Goal: Information Seeking & Learning: Learn about a topic

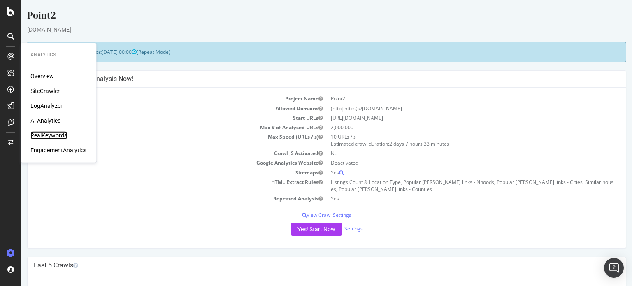
click at [54, 132] on div "RealKeywords" at bounding box center [48, 135] width 37 height 8
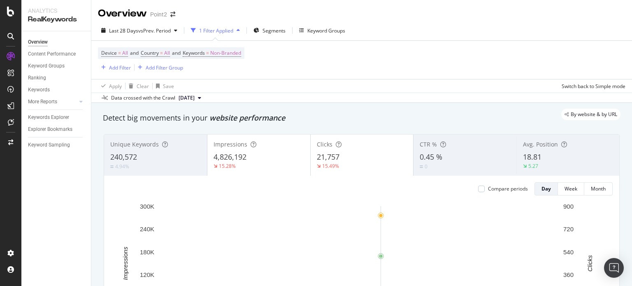
scroll to position [110, 0]
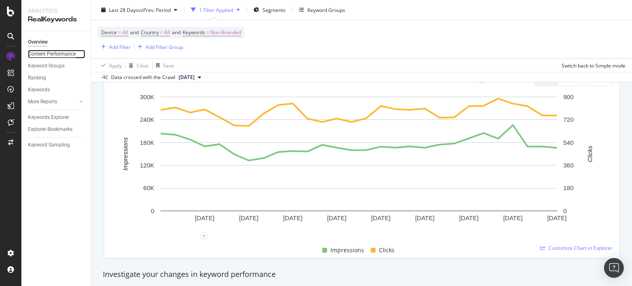
click at [48, 51] on div "Content Performance" at bounding box center [52, 54] width 48 height 9
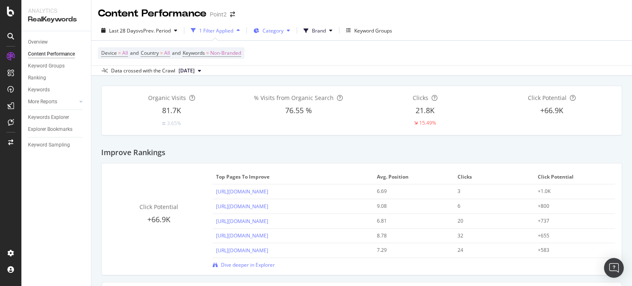
click at [267, 28] on span "Category" at bounding box center [273, 30] width 21 height 7
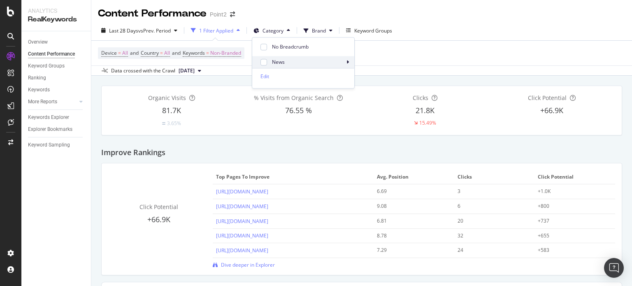
click at [295, 63] on span "News" at bounding box center [308, 61] width 72 height 7
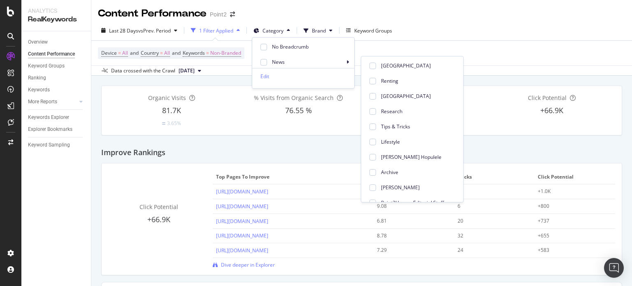
click at [471, 34] on div "Last 28 Days vs Prev. Period 1 Filter Applied Category Brand Keyword Groups" at bounding box center [361, 32] width 541 height 16
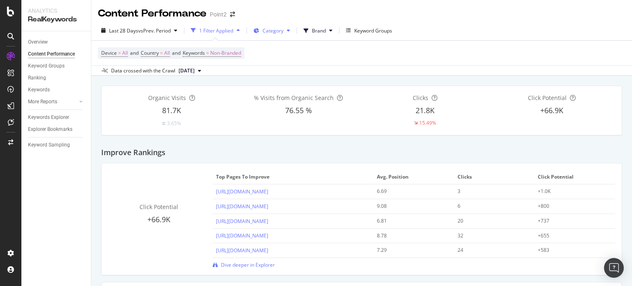
click at [287, 29] on button "Category" at bounding box center [271, 30] width 43 height 13
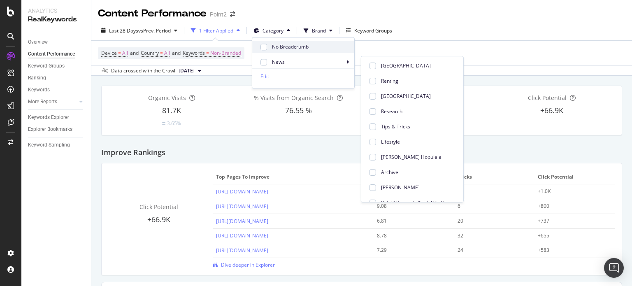
click at [291, 49] on span "No Breadcrumb" at bounding box center [310, 46] width 76 height 7
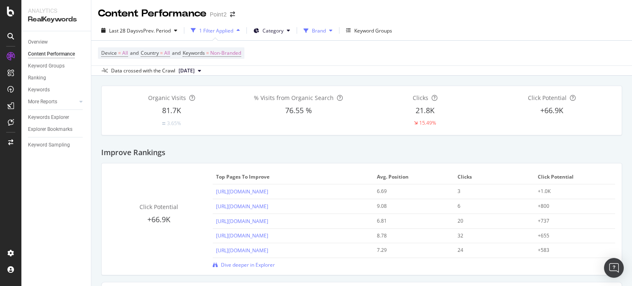
click at [320, 32] on span "Brand" at bounding box center [319, 30] width 14 height 7
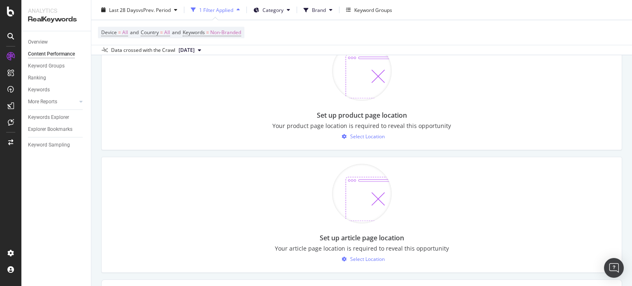
scroll to position [768, 0]
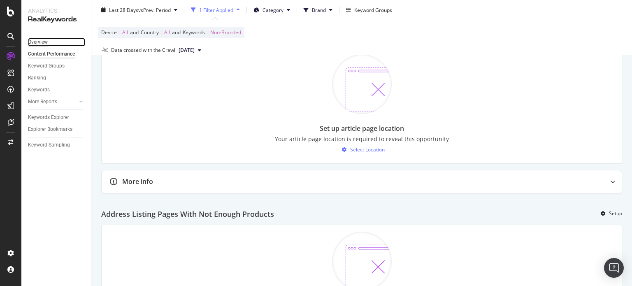
click at [37, 45] on div "Overview" at bounding box center [38, 42] width 20 height 9
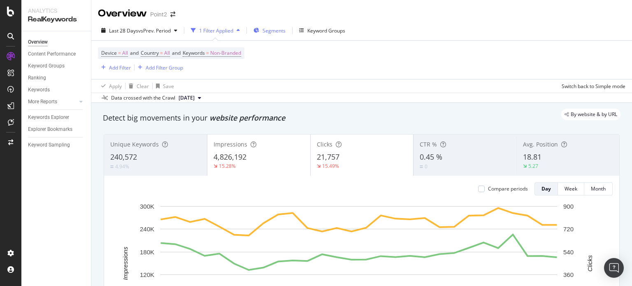
click at [273, 29] on span "Segments" at bounding box center [274, 30] width 23 height 7
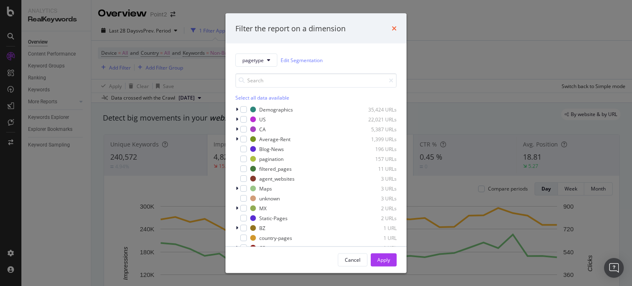
click at [395, 28] on icon "times" at bounding box center [394, 28] width 5 height 7
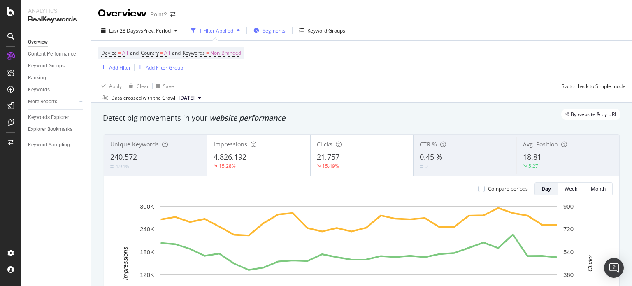
click at [265, 33] on span "Segments" at bounding box center [274, 30] width 23 height 7
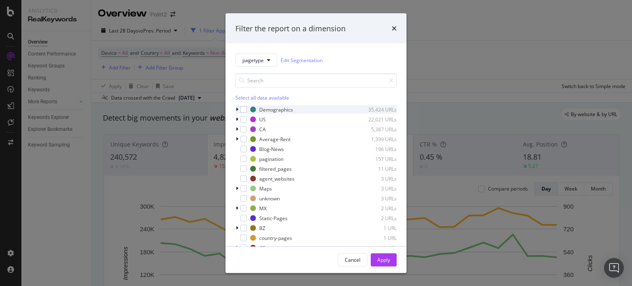
click at [236, 110] on icon "modal" at bounding box center [237, 109] width 2 height 5
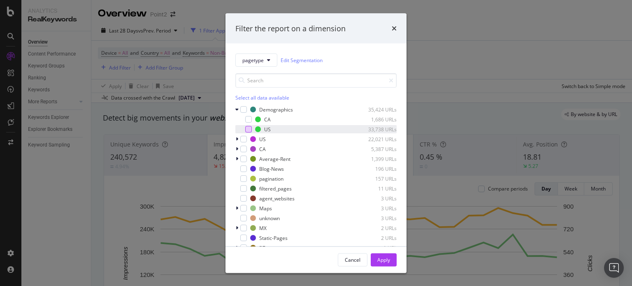
click at [246, 129] on div "modal" at bounding box center [248, 129] width 7 height 7
click at [384, 262] on div "Apply" at bounding box center [383, 259] width 13 height 7
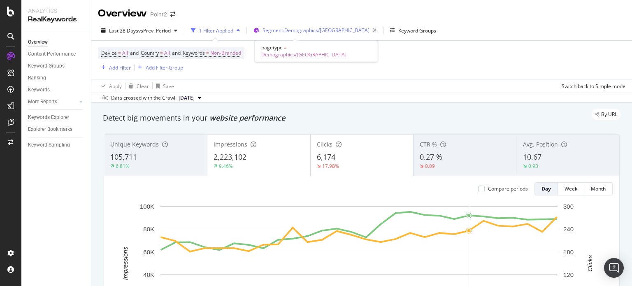
click at [303, 33] on span "Segment: Demographics/[GEOGRAPHIC_DATA]" at bounding box center [316, 30] width 107 height 7
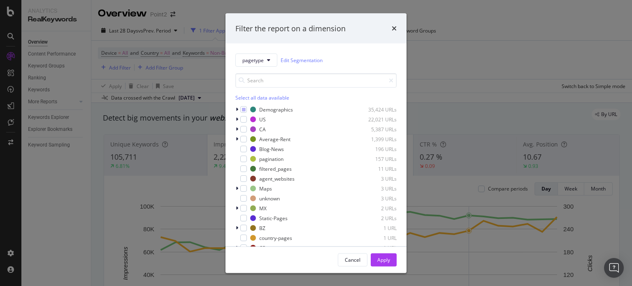
click at [454, 87] on div "Filter the report on a dimension pagetype Edit Segmentation Select all data ava…" at bounding box center [316, 143] width 632 height 286
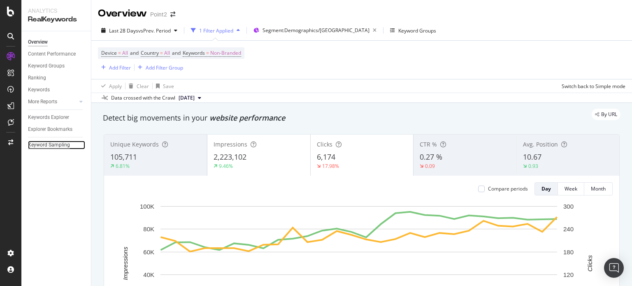
click at [55, 146] on div "Keyword Sampling" at bounding box center [49, 145] width 42 height 9
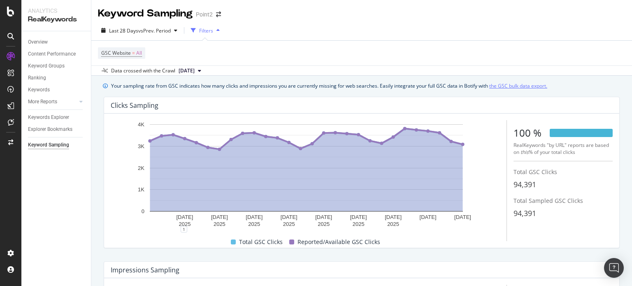
click at [534, 85] on link "the GSC bulk data export." at bounding box center [518, 86] width 58 height 9
